Goal: Task Accomplishment & Management: Manage account settings

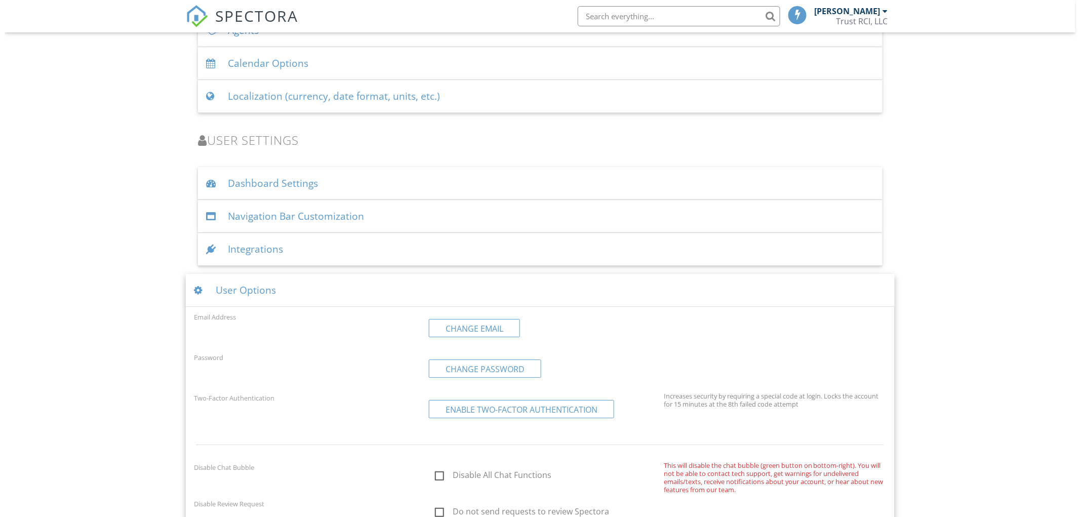
scroll to position [1396, 0]
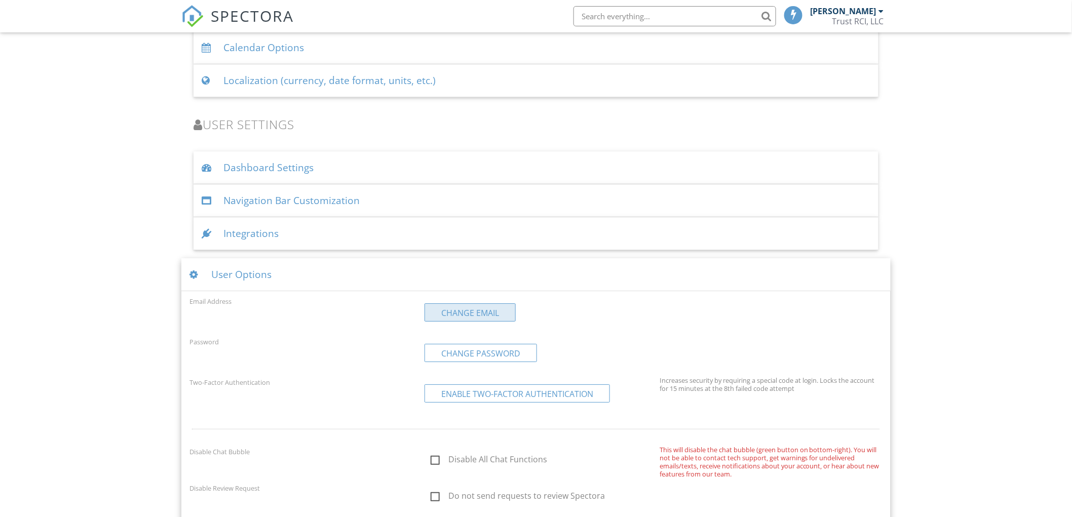
click at [463, 309] on link "Change Email" at bounding box center [469, 312] width 91 height 18
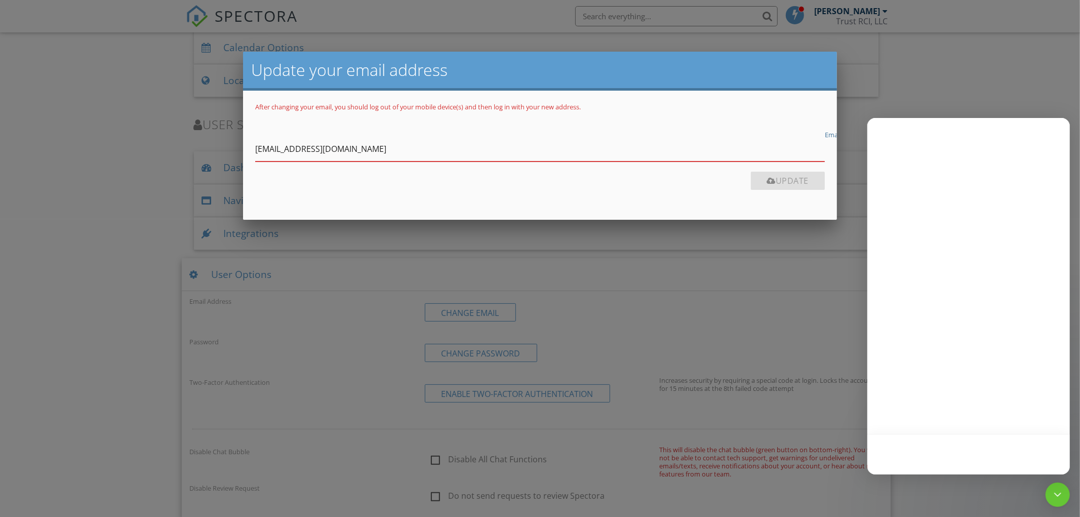
type input "[EMAIL_ADDRESS][DOMAIN_NAME]"
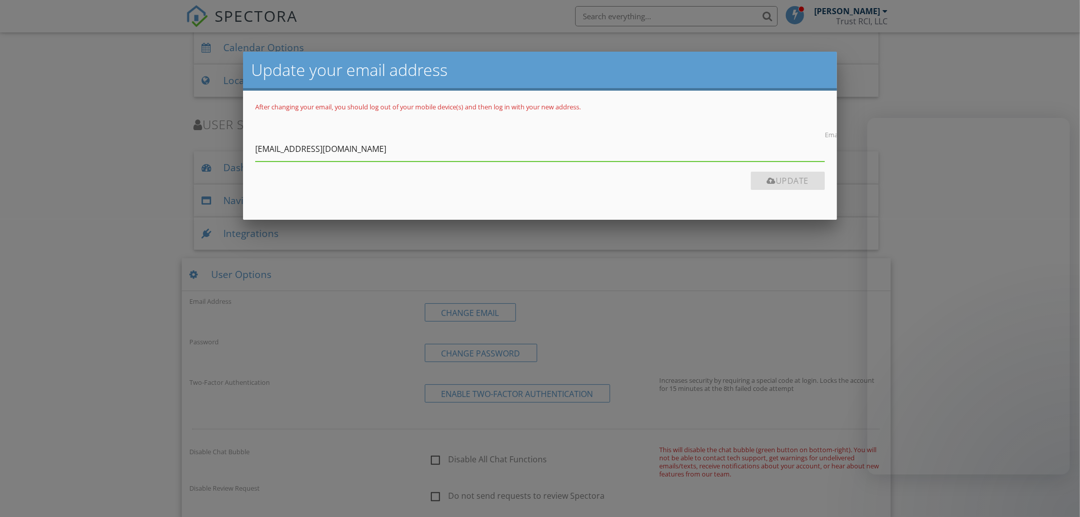
click at [796, 178] on button "Update" at bounding box center [788, 181] width 74 height 18
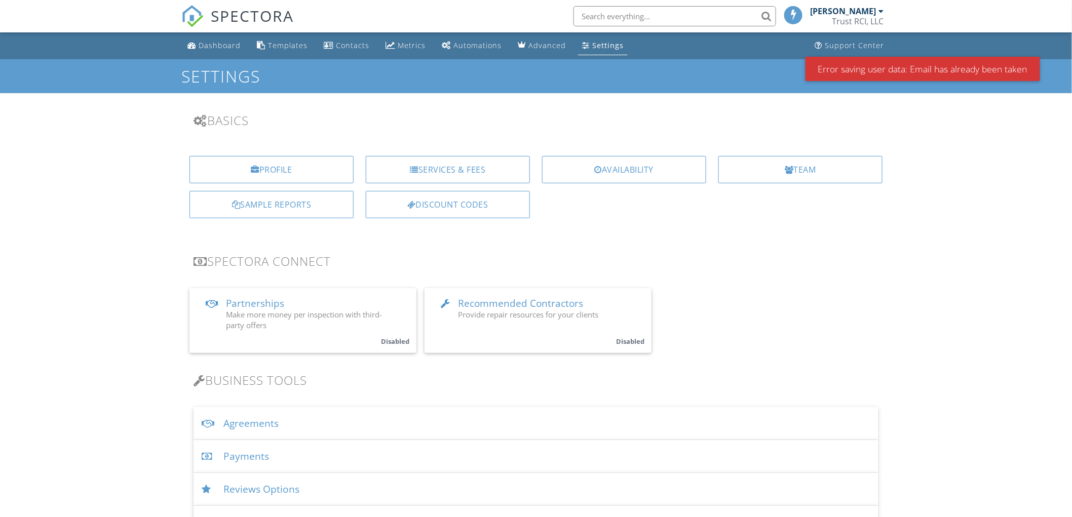
click at [844, 14] on div "[PERSON_NAME]" at bounding box center [843, 11] width 66 height 10
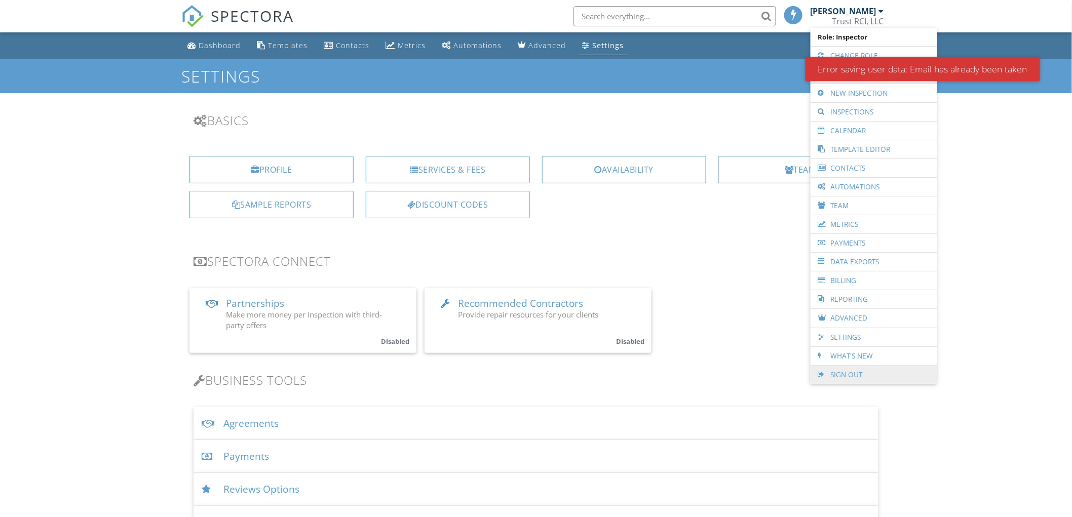
click at [843, 374] on link "Sign Out" at bounding box center [873, 375] width 116 height 18
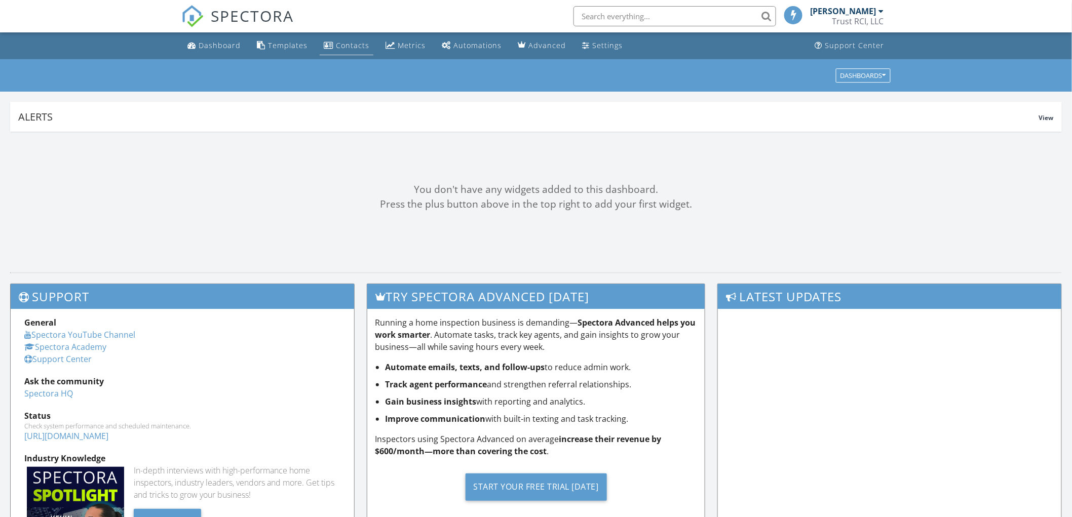
click at [353, 42] on div "Contacts" at bounding box center [352, 46] width 33 height 10
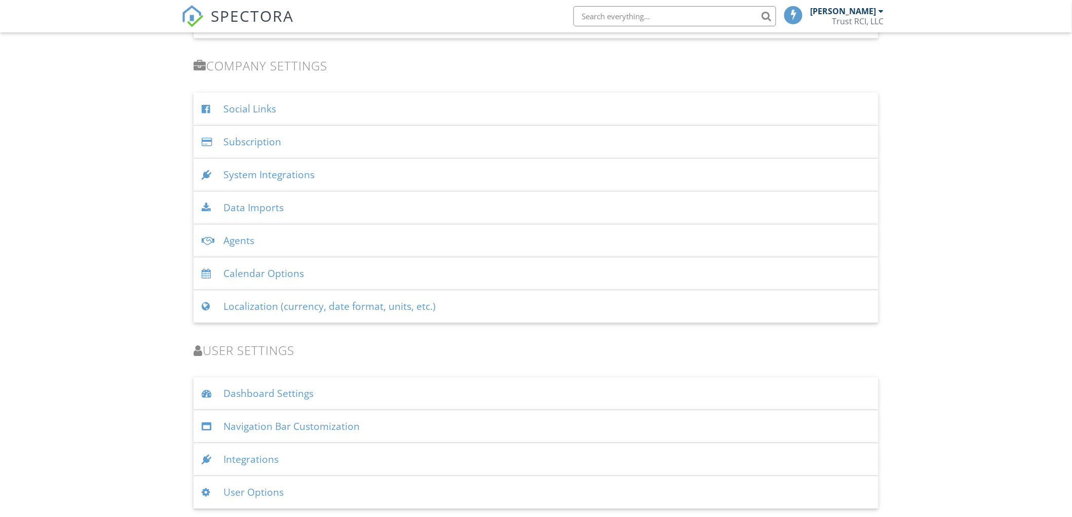
scroll to position [1171, 0]
click at [246, 491] on div "User Options" at bounding box center [535, 492] width 685 height 33
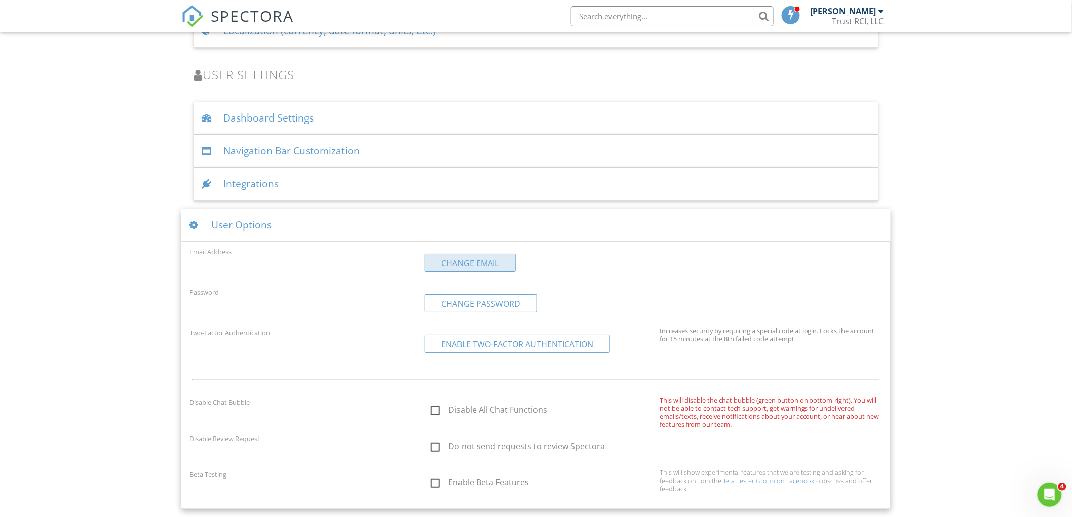
click at [466, 268] on link "Change Email" at bounding box center [469, 263] width 91 height 18
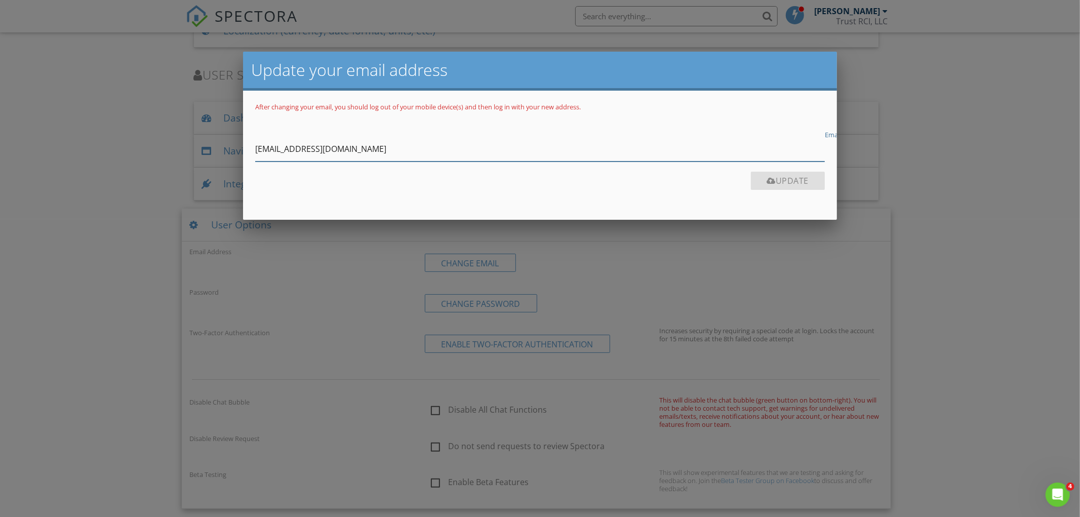
click at [325, 151] on input "[EMAIL_ADDRESS][DOMAIN_NAME]" at bounding box center [540, 149] width 570 height 25
drag, startPoint x: 330, startPoint y: 148, endPoint x: 219, endPoint y: 149, distance: 110.9
type input "[EMAIL_ADDRESS][DOMAIN_NAME]"
click at [803, 182] on button "Update" at bounding box center [788, 181] width 74 height 18
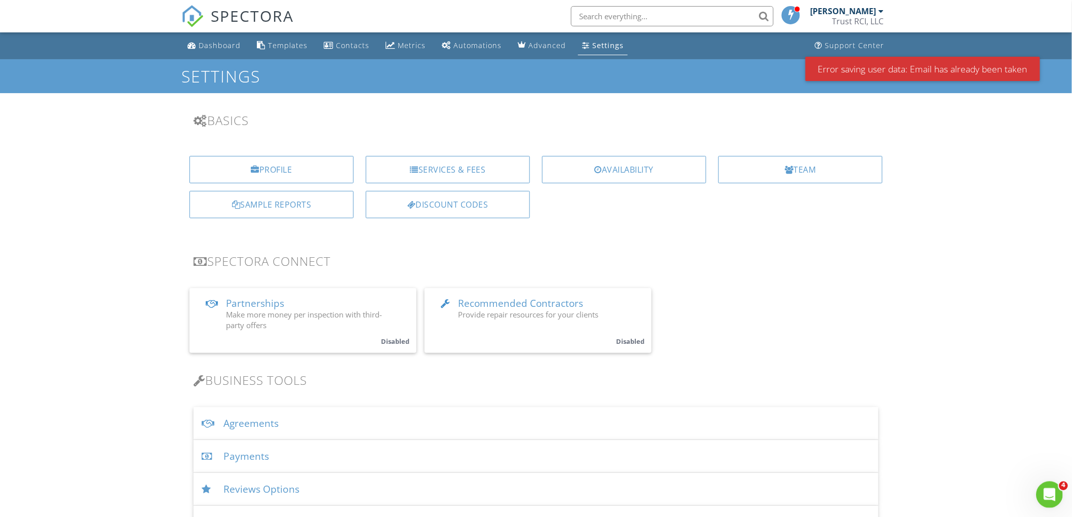
click at [1049, 489] on icon "Open Intercom Messenger" at bounding box center [1047, 493] width 17 height 17
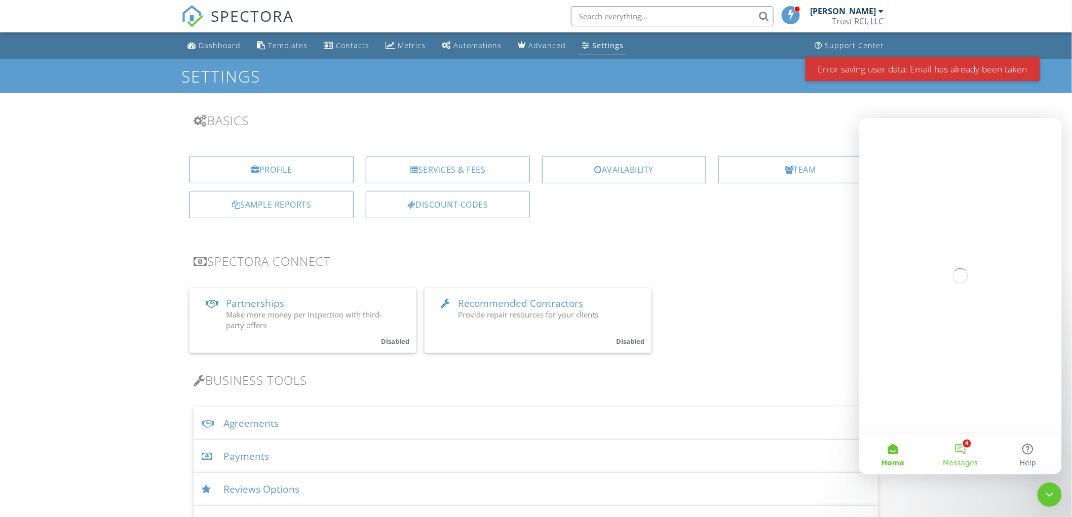
click at [962, 449] on button "4 Messages" at bounding box center [959, 454] width 67 height 41
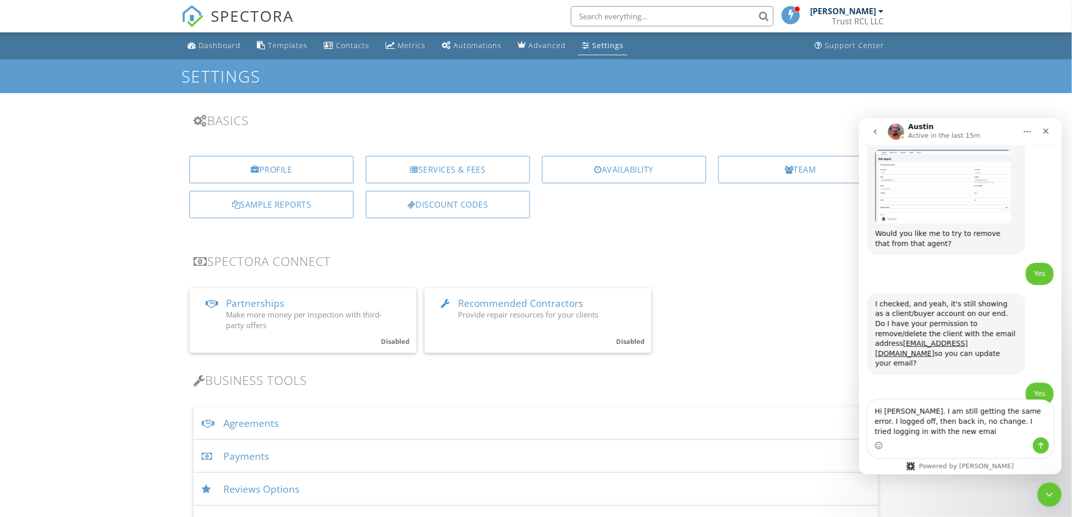
scroll to position [3955, 0]
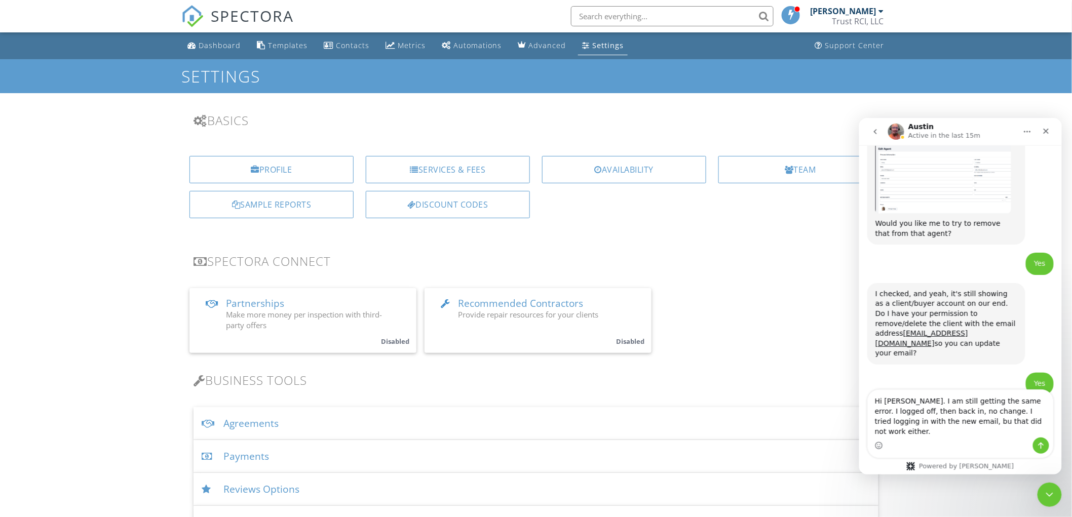
drag, startPoint x: 951, startPoint y: 420, endPoint x: 956, endPoint y: 421, distance: 5.8
click at [954, 420] on textarea "Hi Austin. I am still getting the same error. I logged off, then back in, no ch…" at bounding box center [959, 413] width 185 height 48
click at [902, 431] on textarea "Hi Austin. I am still getting the same error. I logged off, then back in, no ch…" at bounding box center [959, 413] width 185 height 48
click at [1041, 422] on textarea "Hi Austin. I am still getting the same error. I logged off, then back in, no ch…" at bounding box center [959, 413] width 185 height 48
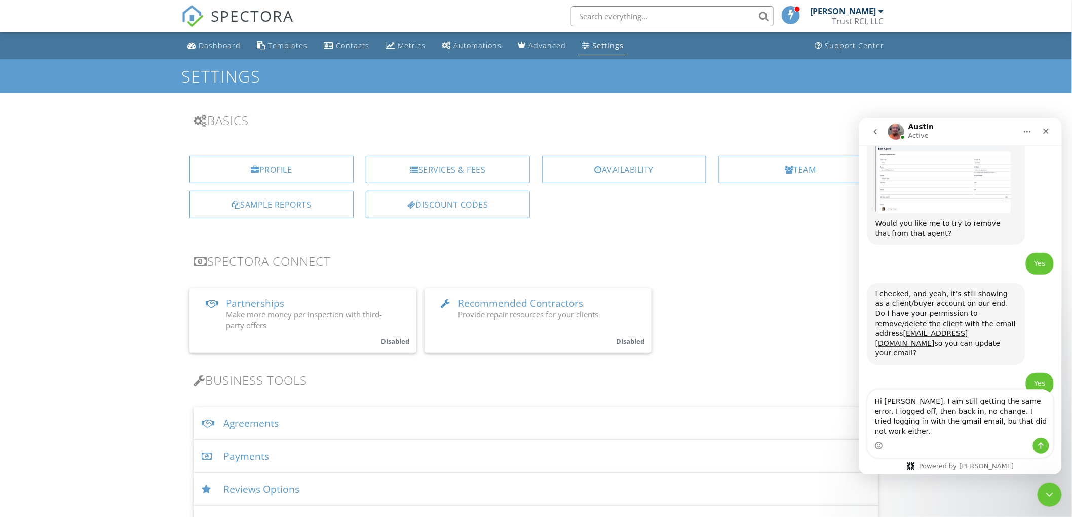
click at [900, 428] on textarea "Hi Austin. I am still getting the same error. I logged off, then back in, no ch…" at bounding box center [959, 413] width 185 height 48
click at [996, 431] on textarea "Hi Austin. I am still getting the same error. I logged off, then back in, no ch…" at bounding box center [959, 413] width 185 height 48
click at [902, 434] on textarea "Hi Austin. I am still getting the same error. I logged off, then back in, no ch…" at bounding box center [959, 413] width 185 height 48
type textarea "Hi [PERSON_NAME]. I am still getting the same error. I logged off, then back in…"
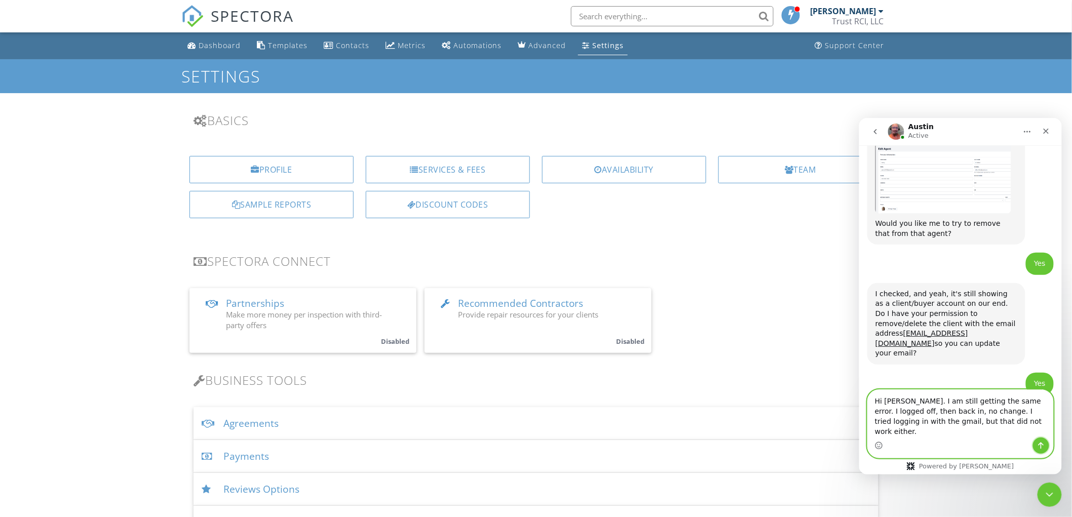
click at [1039, 443] on icon "Send a message…" at bounding box center [1041, 445] width 6 height 7
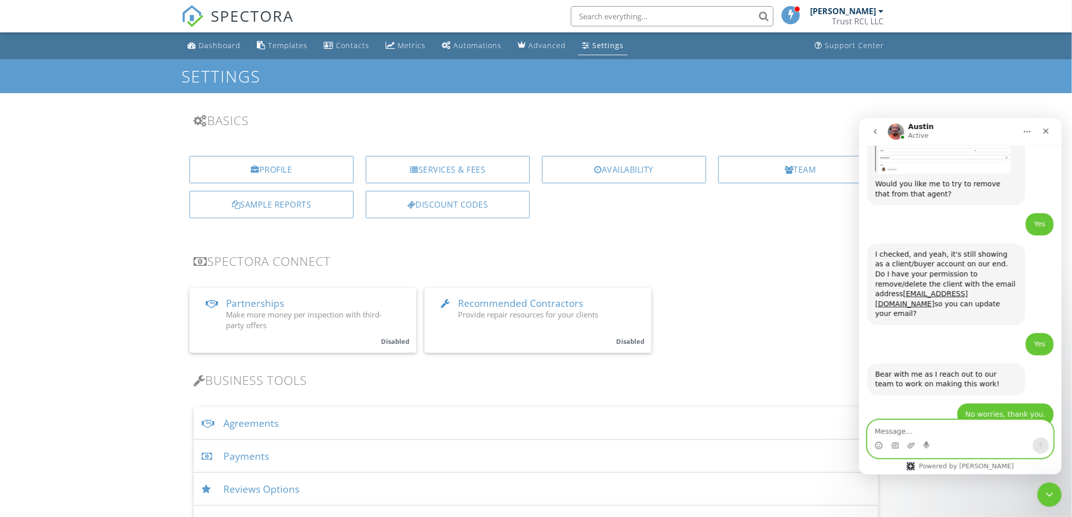
scroll to position [4101, 0]
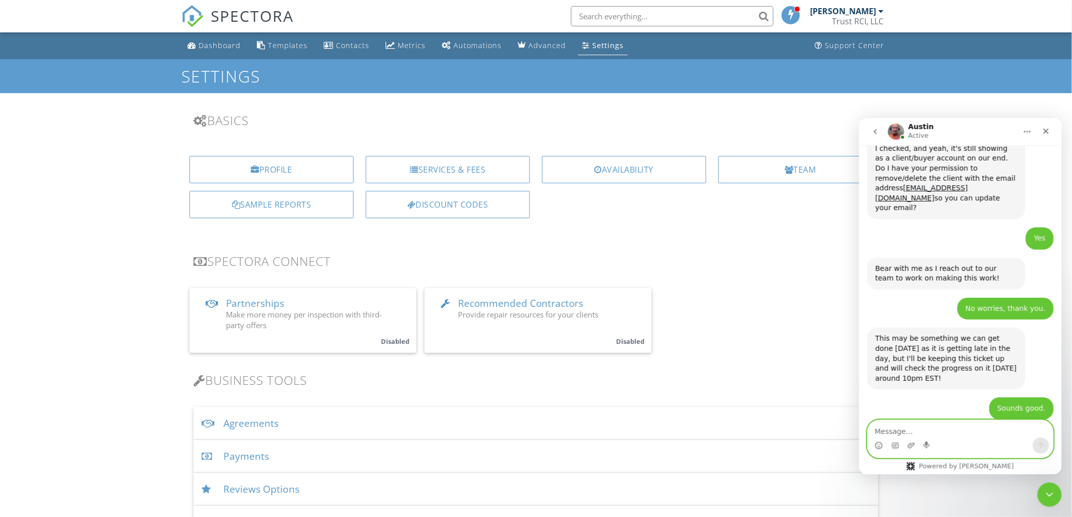
click at [909, 435] on textarea "Message…" at bounding box center [959, 428] width 185 height 17
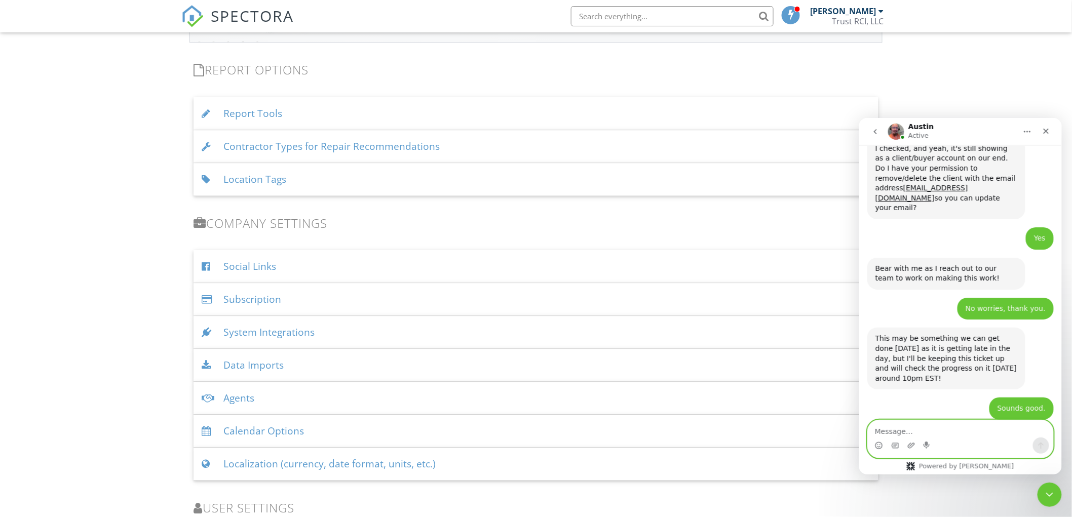
scroll to position [1171, 0]
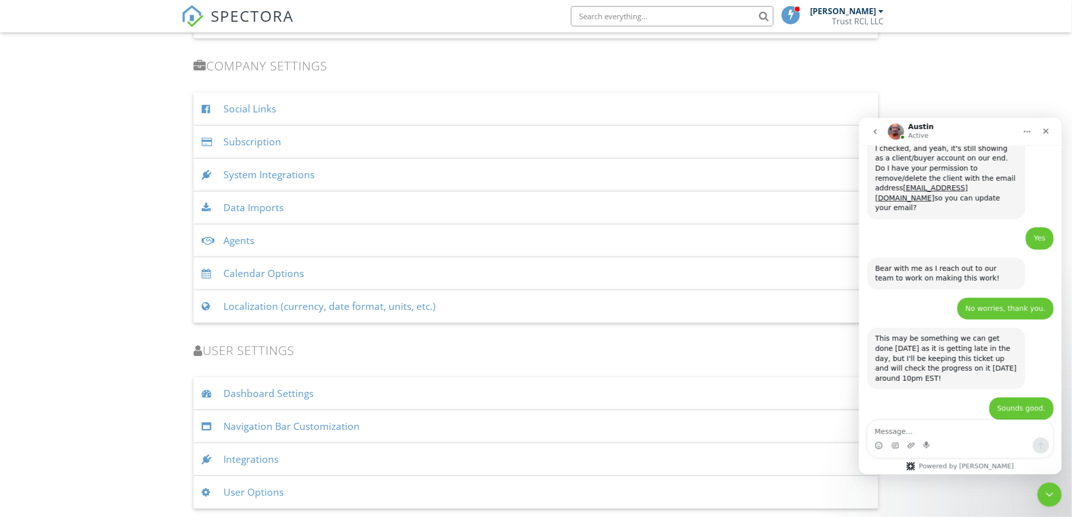
click at [233, 494] on div "User Options" at bounding box center [535, 492] width 685 height 33
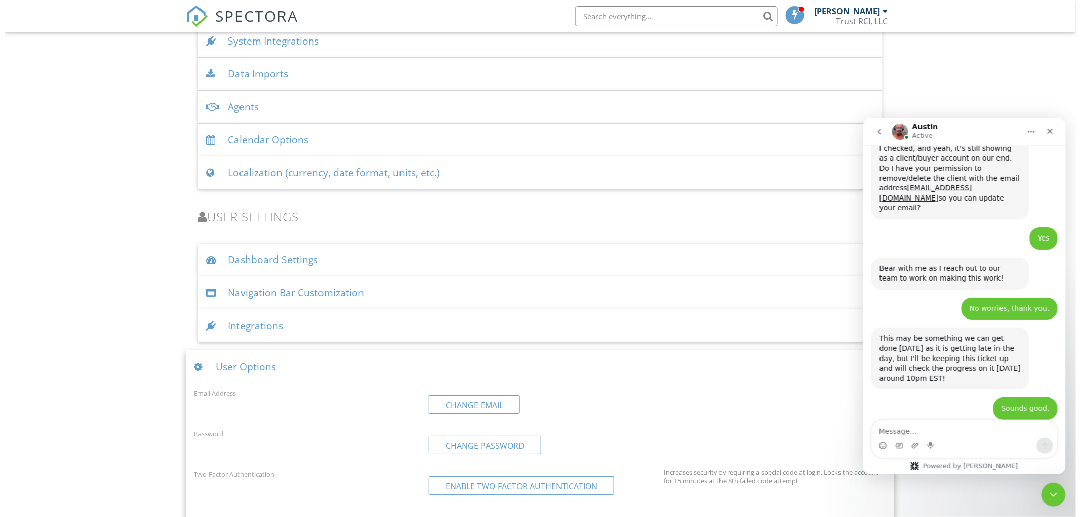
scroll to position [1446, 0]
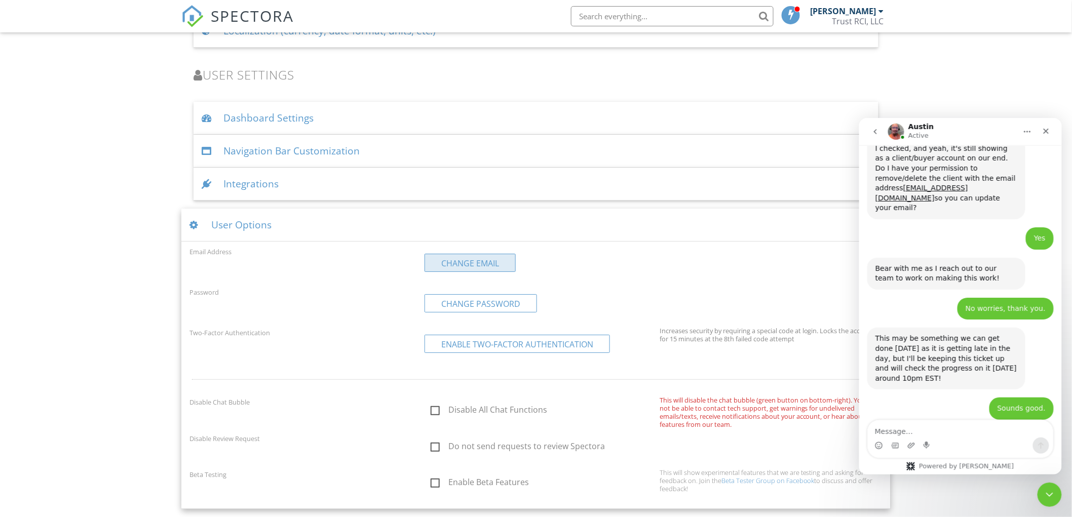
click at [443, 267] on link "Change Email" at bounding box center [469, 263] width 91 height 18
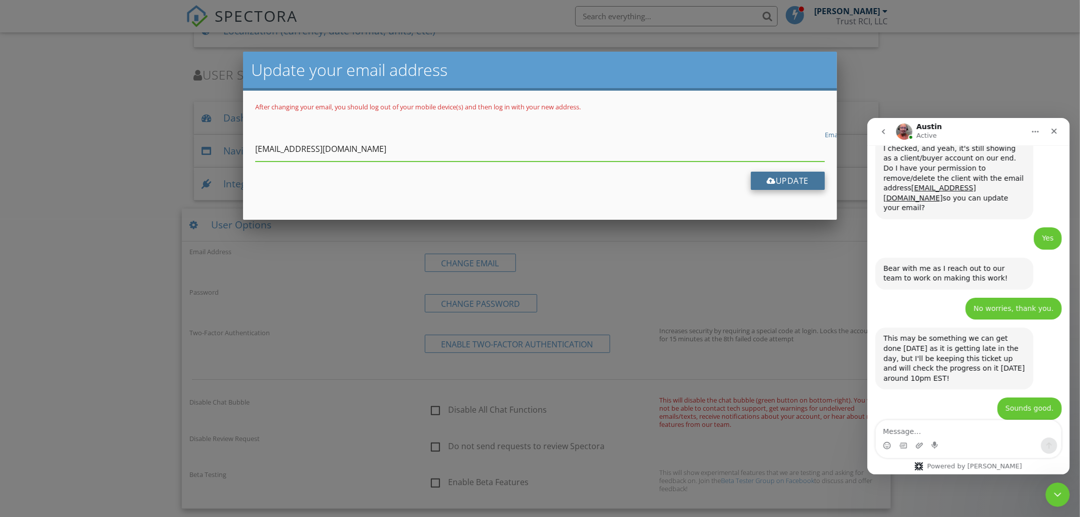
type input "[EMAIL_ADDRESS][DOMAIN_NAME]"
click at [777, 180] on button "Update" at bounding box center [788, 181] width 74 height 18
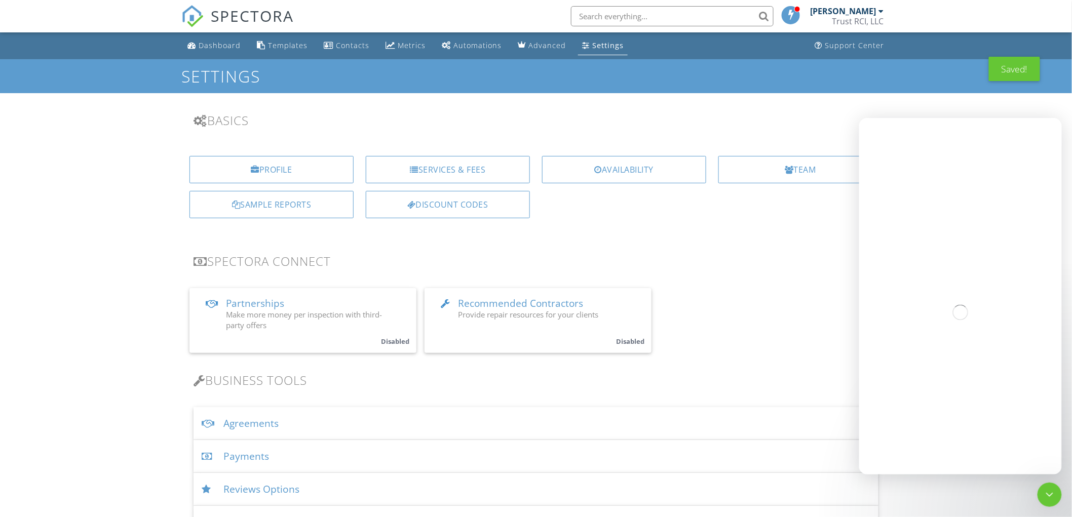
click at [849, 17] on div "Trust RCI, LLC" at bounding box center [858, 21] width 52 height 10
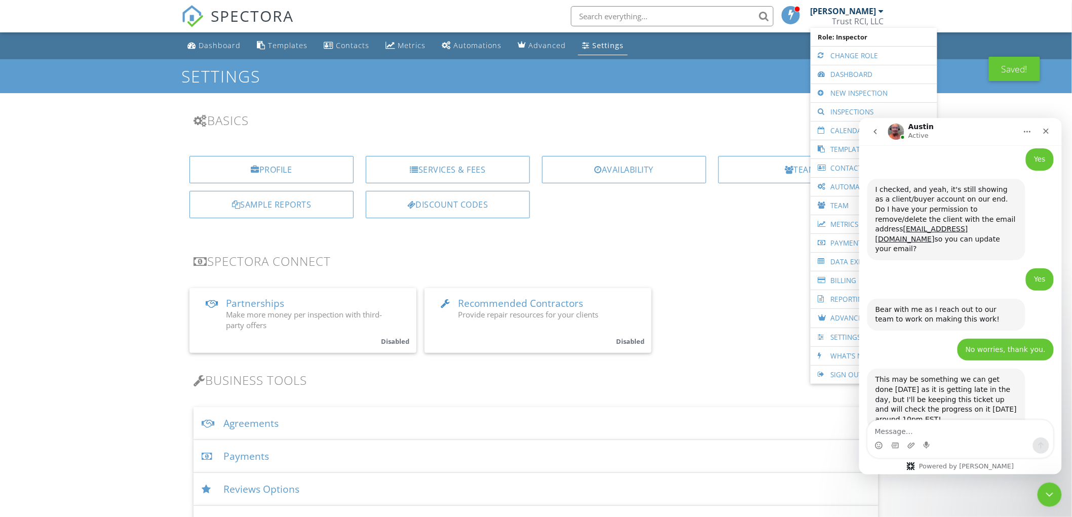
scroll to position [4101, 0]
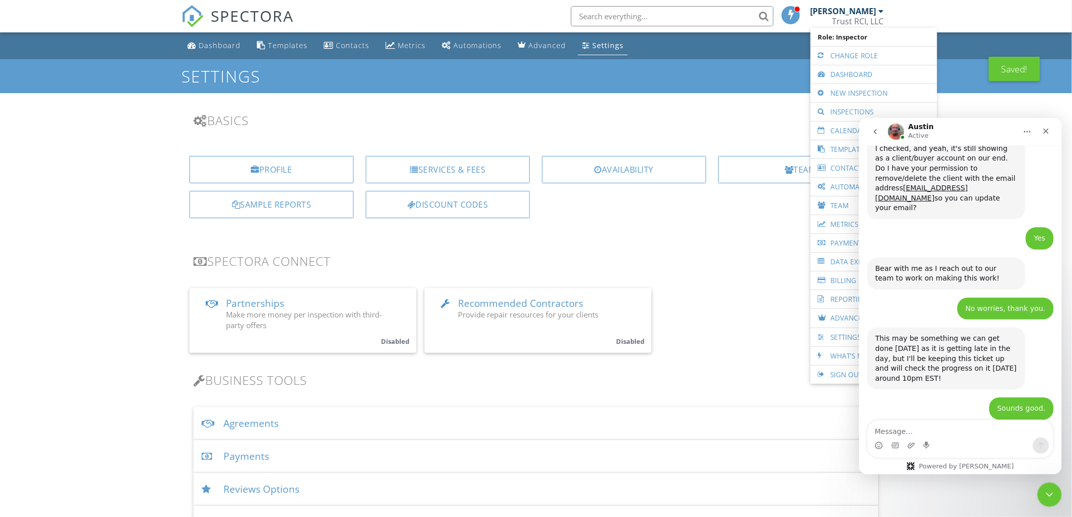
click at [847, 376] on link "Sign Out" at bounding box center [873, 375] width 116 height 18
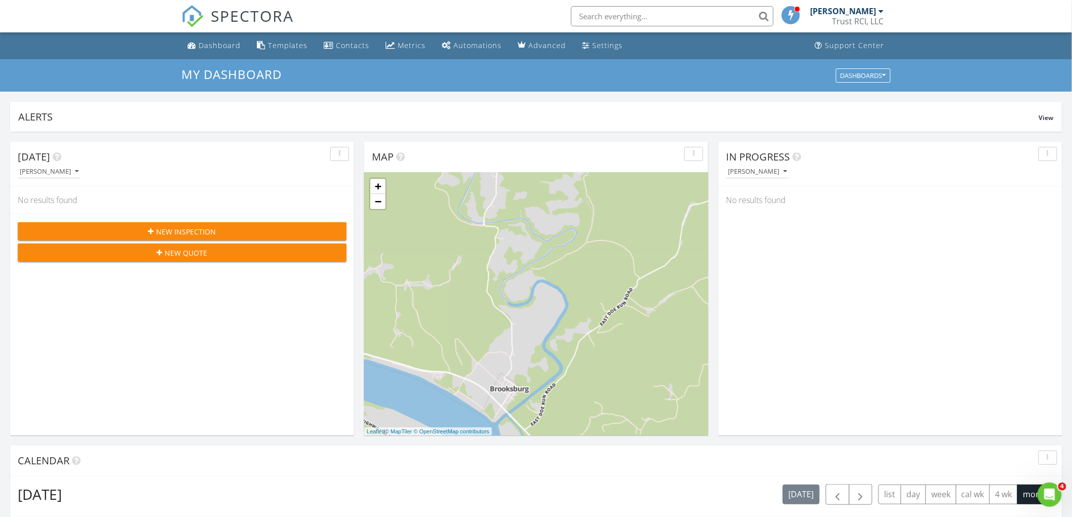
click at [867, 13] on div "[PERSON_NAME]" at bounding box center [843, 11] width 66 height 10
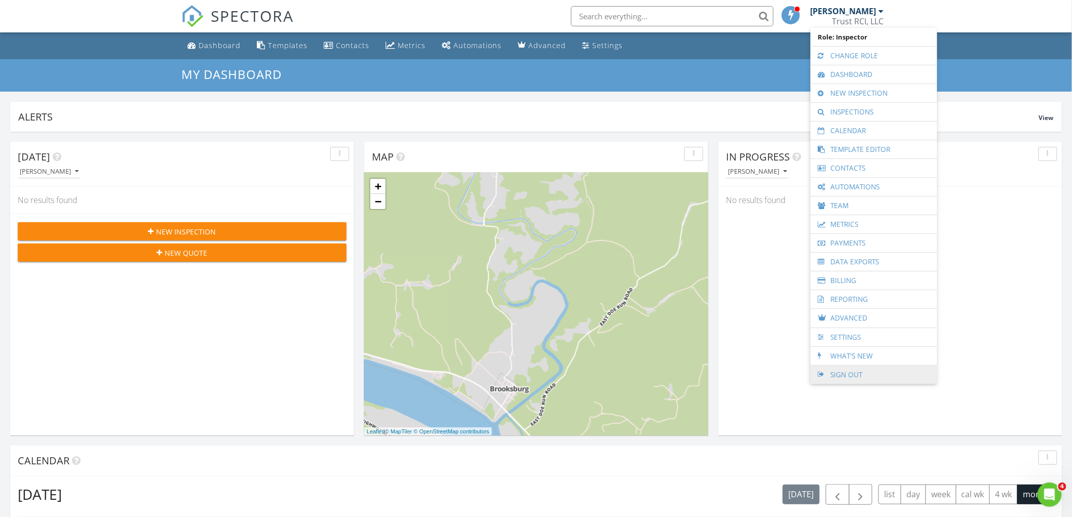
click at [856, 374] on link "Sign Out" at bounding box center [873, 375] width 116 height 18
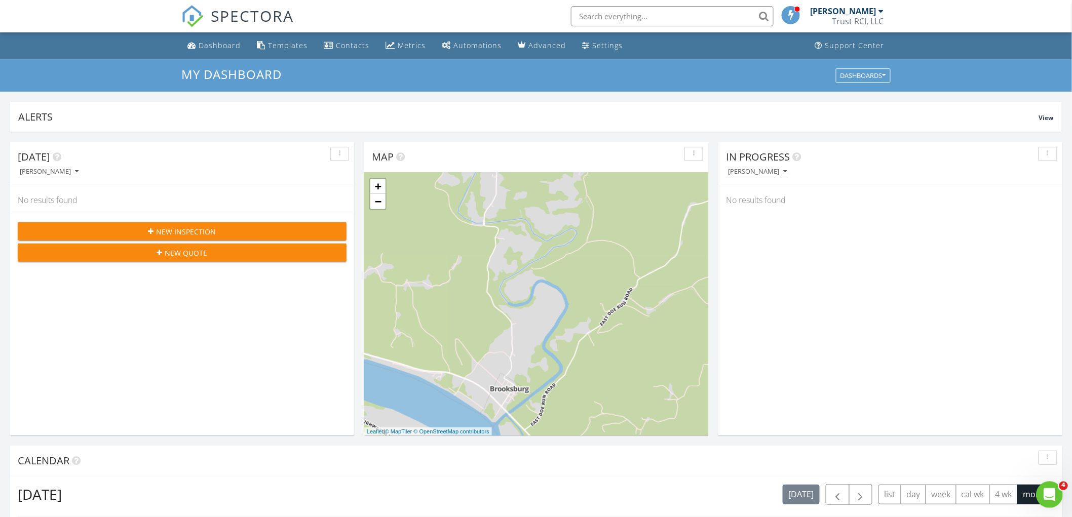
click at [1044, 491] on icon "Open Intercom Messenger" at bounding box center [1047, 493] width 17 height 17
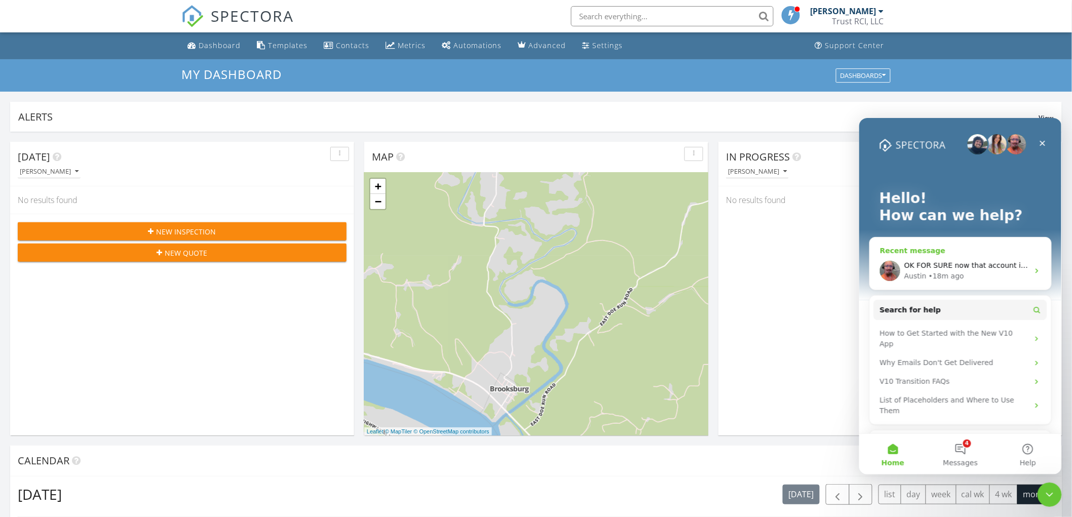
click at [923, 270] on div "Austin • 18m ago" at bounding box center [965, 275] width 125 height 11
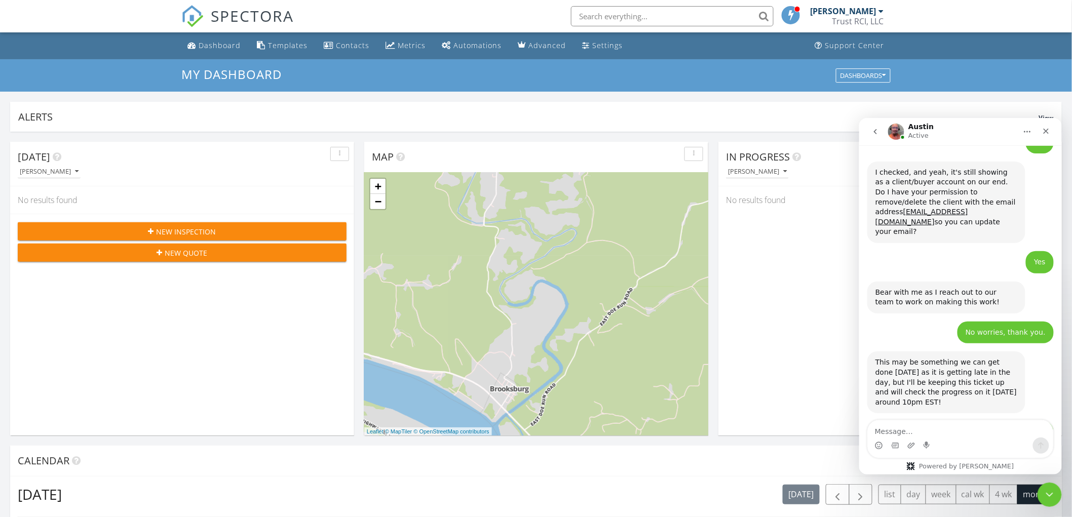
scroll to position [4101, 0]
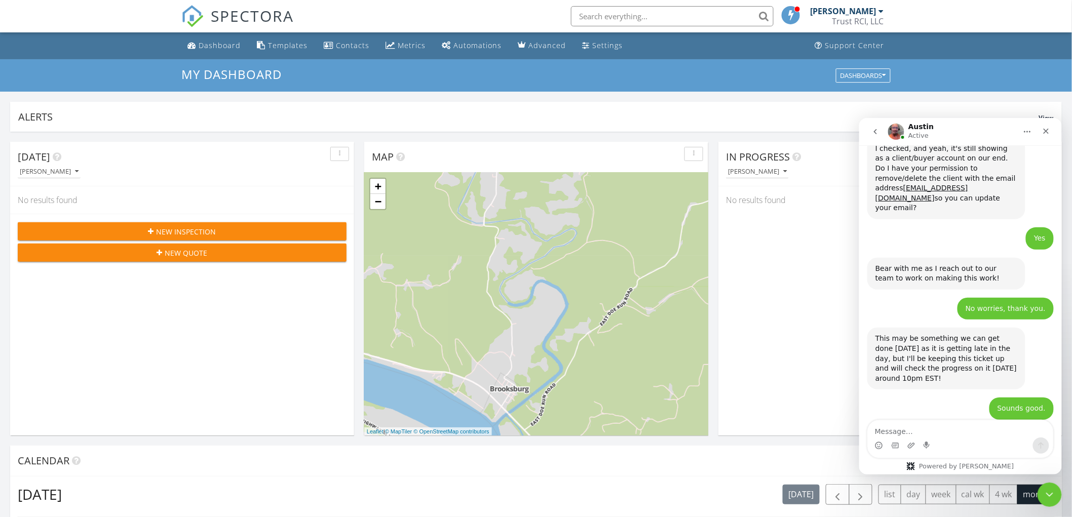
click at [935, 433] on textarea "Message…" at bounding box center [959, 428] width 185 height 17
type textarea "Works - thank you!"
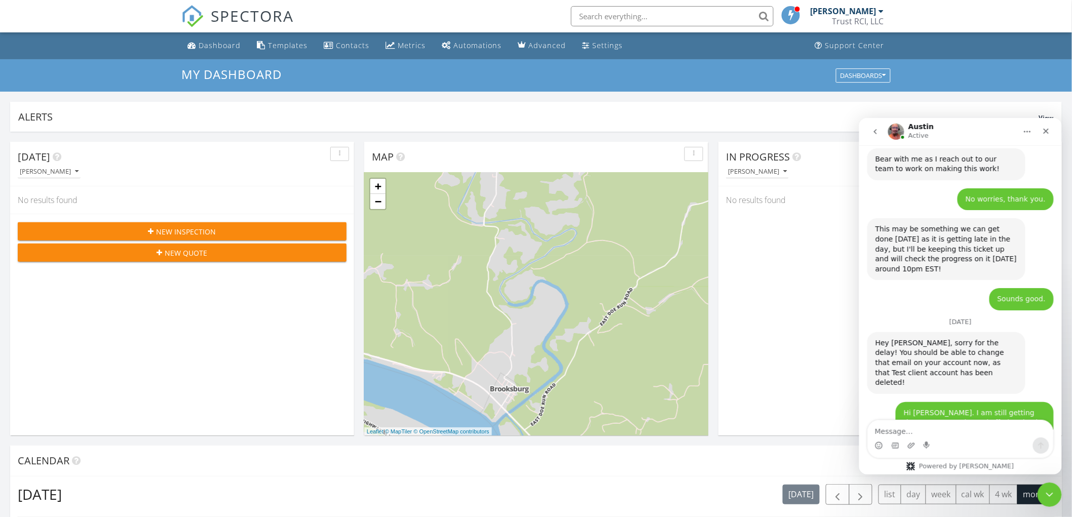
scroll to position [4194, 0]
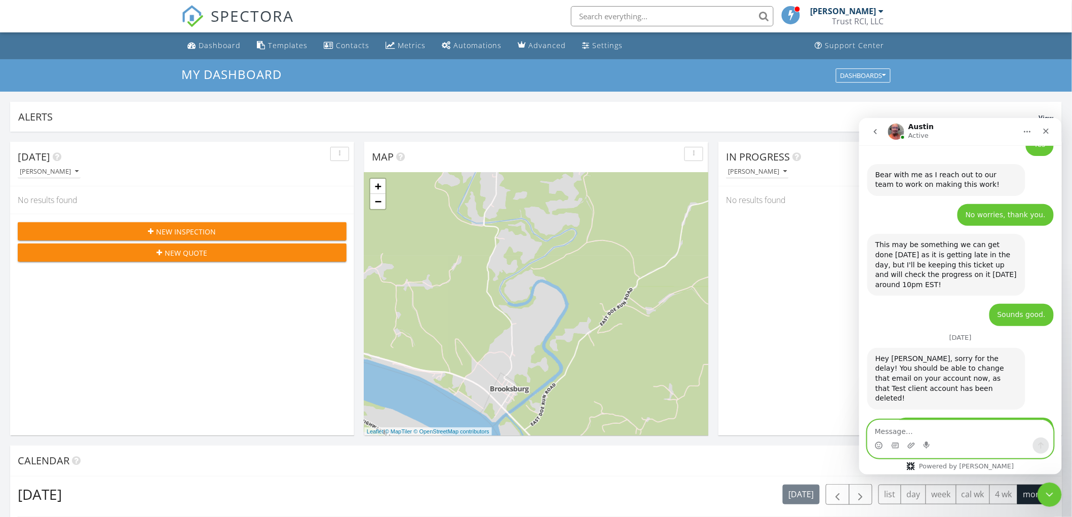
click at [905, 424] on textarea "Message…" at bounding box center [959, 428] width 185 height 17
type textarea "Nope"
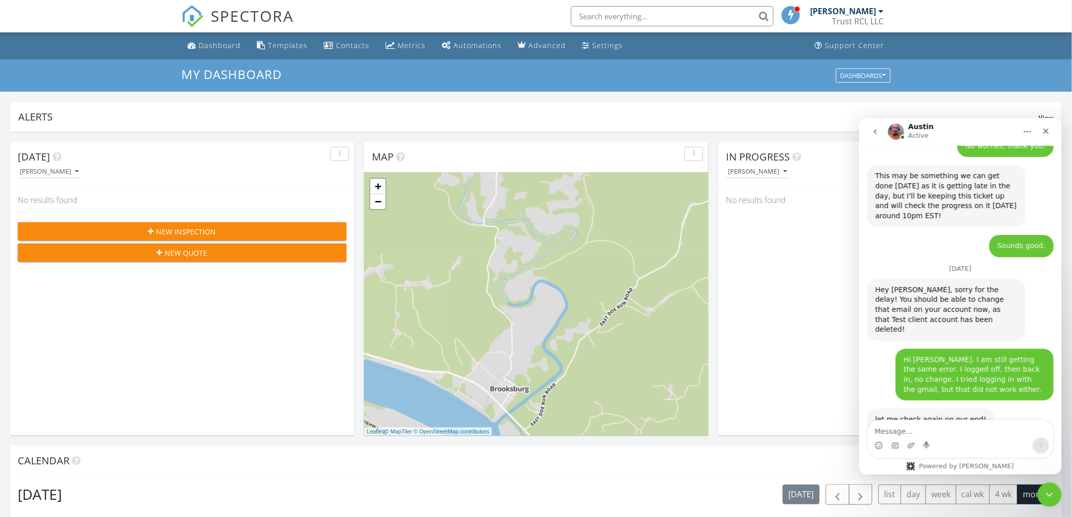
scroll to position [4305, 0]
